Goal: Navigation & Orientation: Find specific page/section

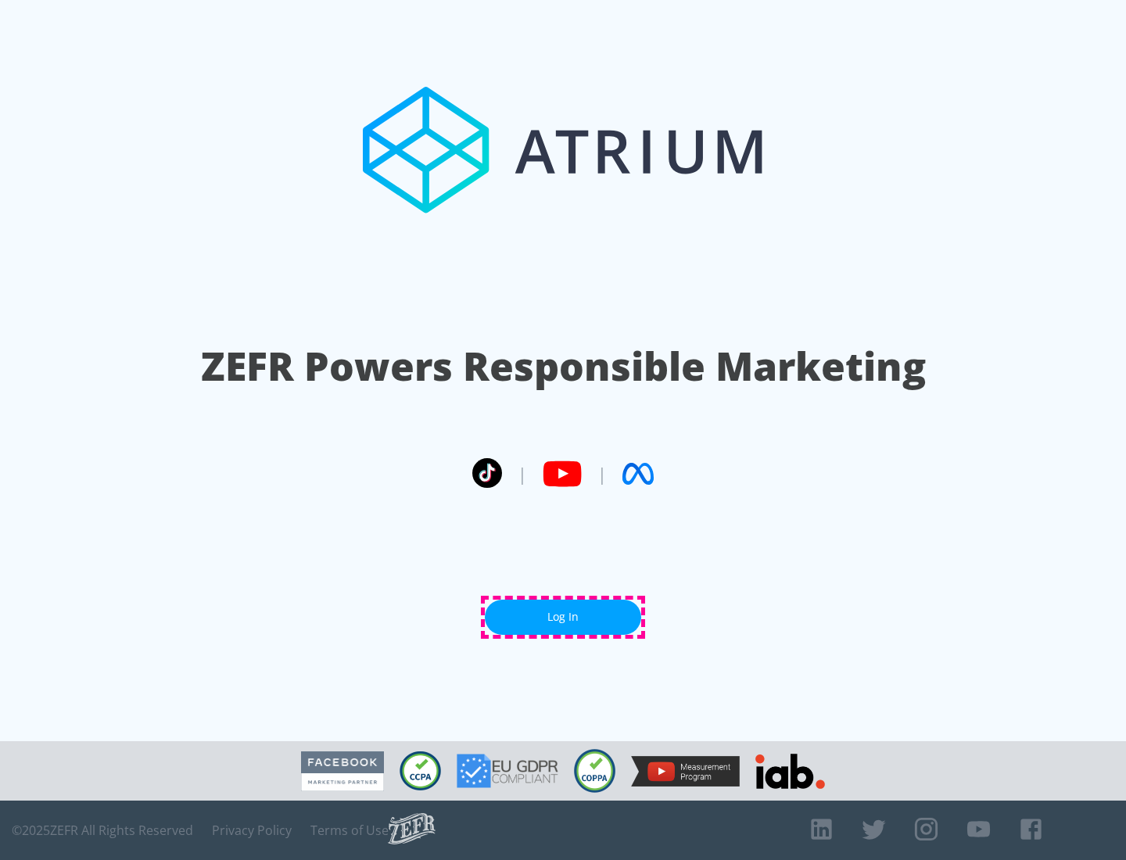
click at [563, 617] on link "Log In" at bounding box center [563, 617] width 156 height 35
